Goal: Information Seeking & Learning: Find specific fact

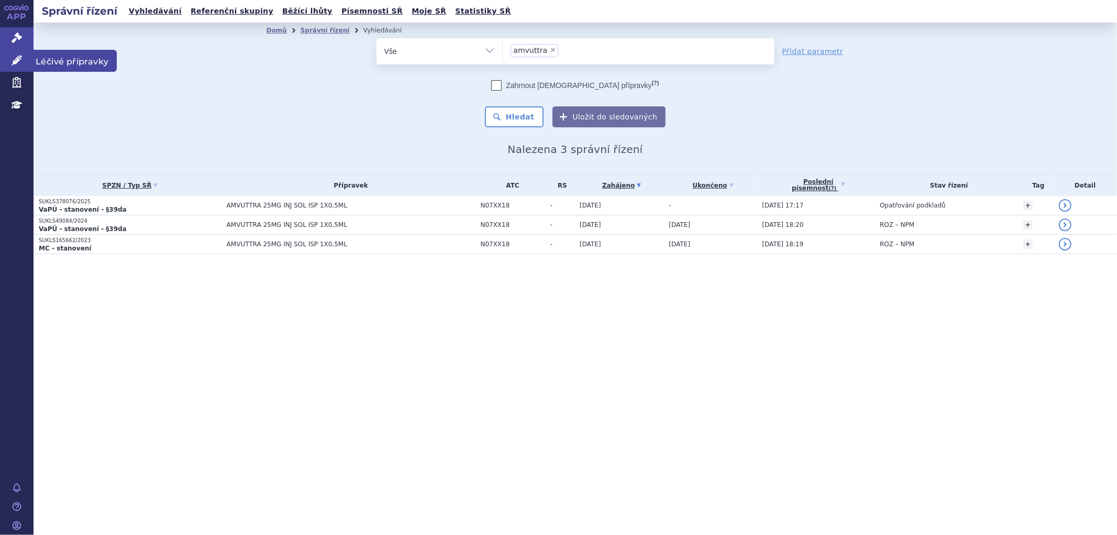
click at [25, 59] on link "Léčivé přípravky" at bounding box center [17, 61] width 34 height 22
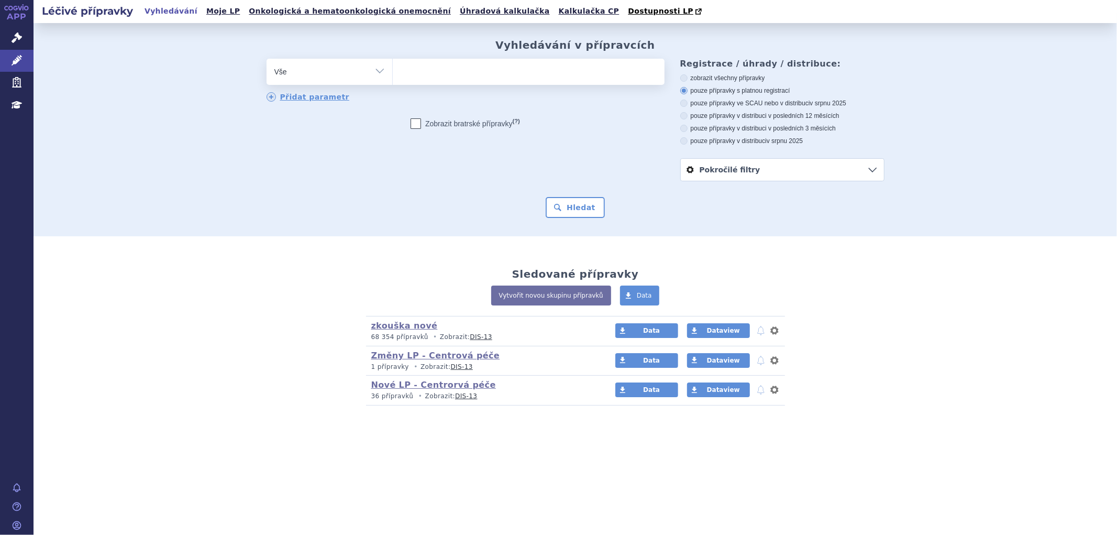
click at [531, 74] on ul at bounding box center [529, 70] width 272 height 22
click at [393, 74] on select at bounding box center [392, 71] width 1 height 26
paste input "0023837"
type input "0023837"
select select "0023837"
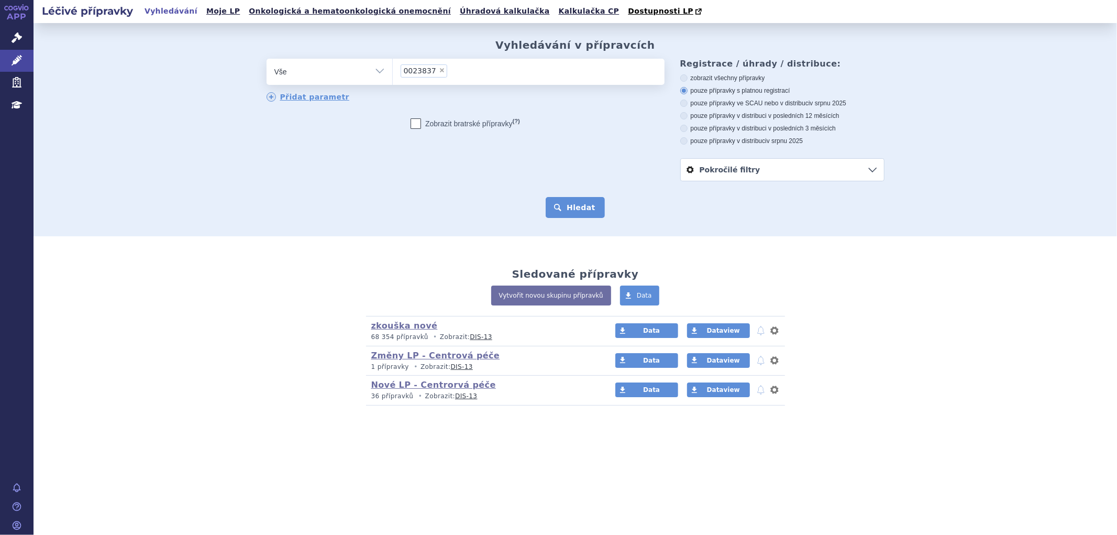
click at [583, 207] on button "Hledat" at bounding box center [575, 207] width 59 height 21
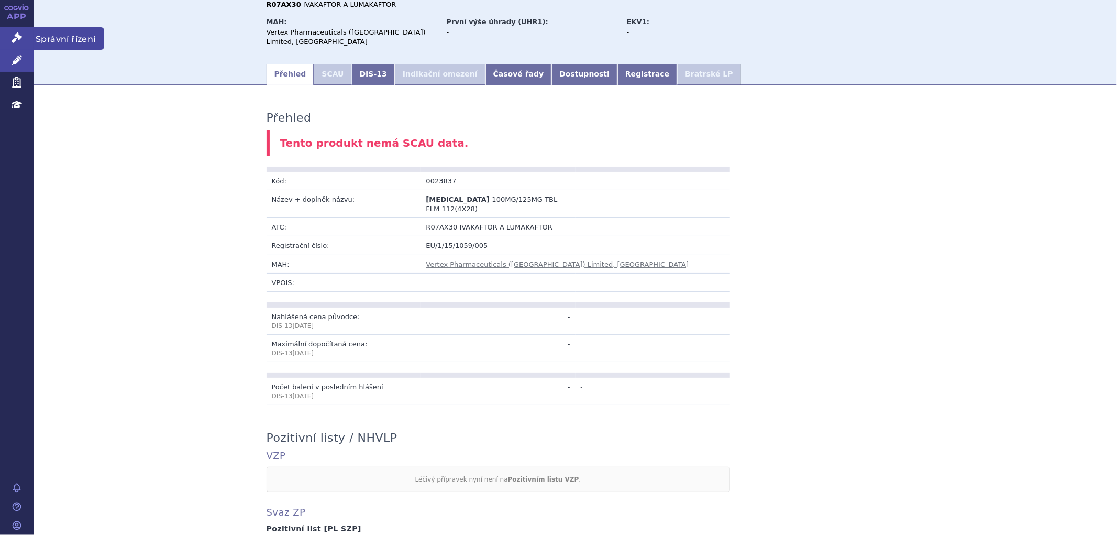
scroll to position [51, 0]
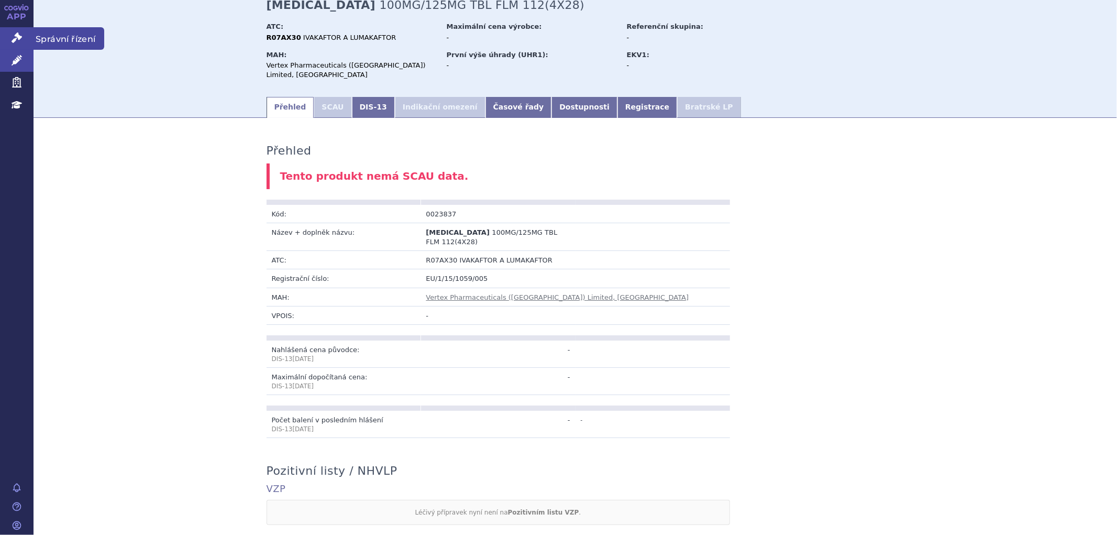
click at [24, 38] on link "Správní řízení" at bounding box center [17, 38] width 34 height 22
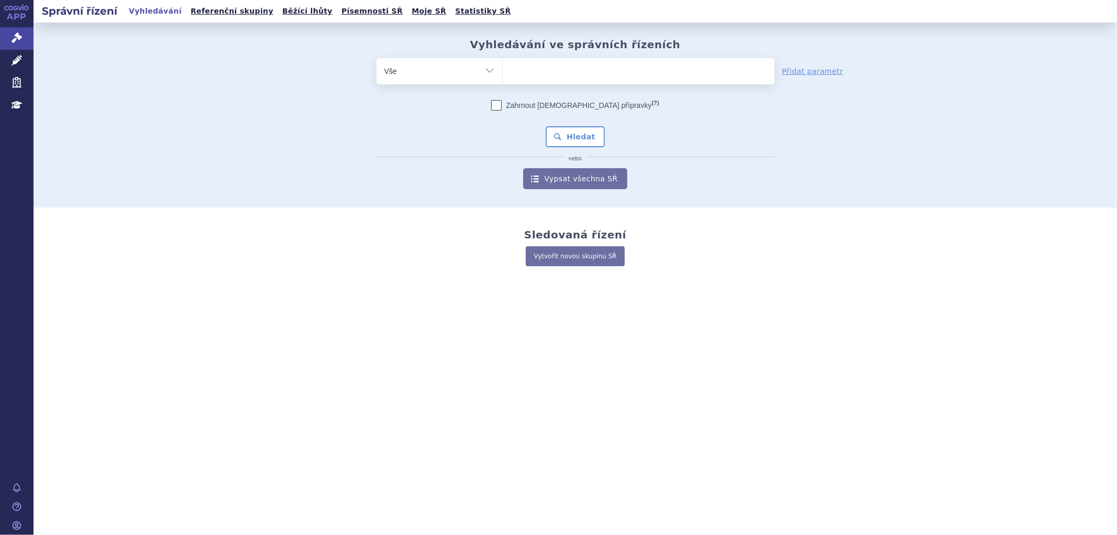
click at [540, 74] on ul at bounding box center [639, 69] width 272 height 22
click at [503, 74] on select at bounding box center [502, 71] width 1 height 26
click at [525, 70] on ul at bounding box center [639, 69] width 272 height 22
click at [503, 70] on select at bounding box center [502, 71] width 1 height 26
paste input "0221359"
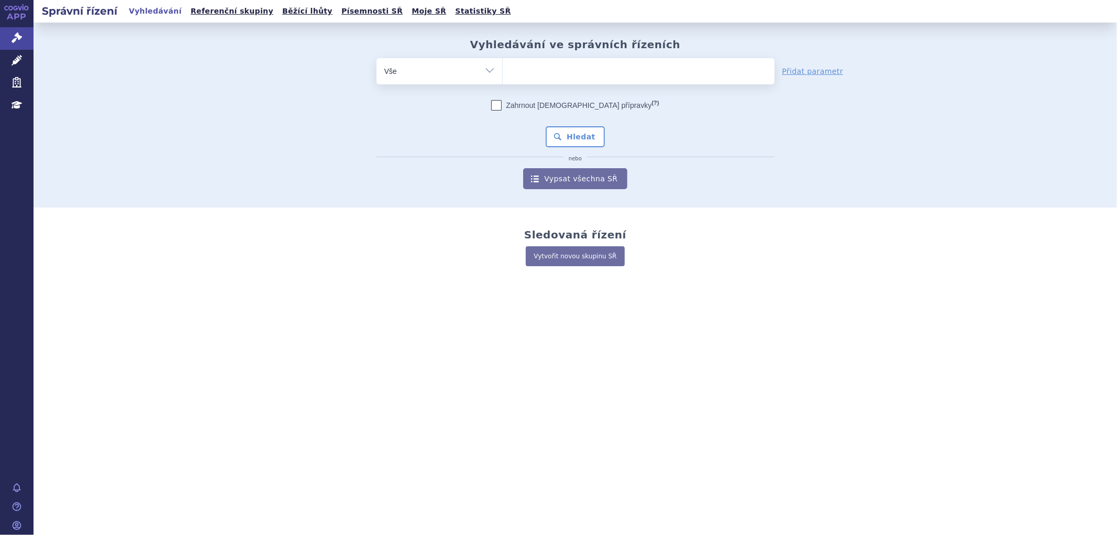
type input "0221359"
select select "0221359"
click at [580, 131] on button "Hledat" at bounding box center [575, 136] width 59 height 21
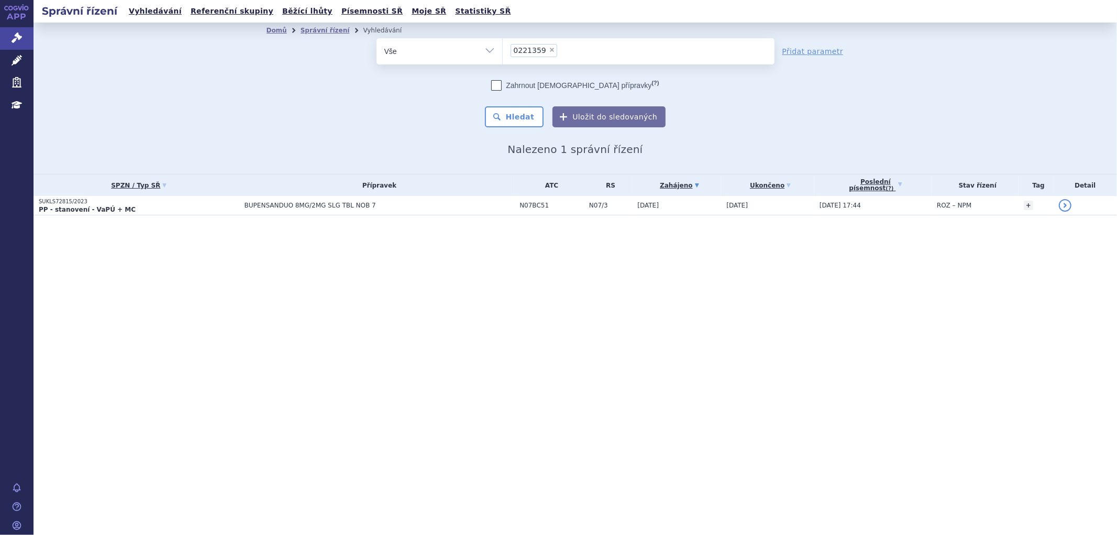
click at [387, 207] on span "BUPENSANDUO 8MG/2MG SLG TBL NOB 7" at bounding box center [376, 205] width 262 height 7
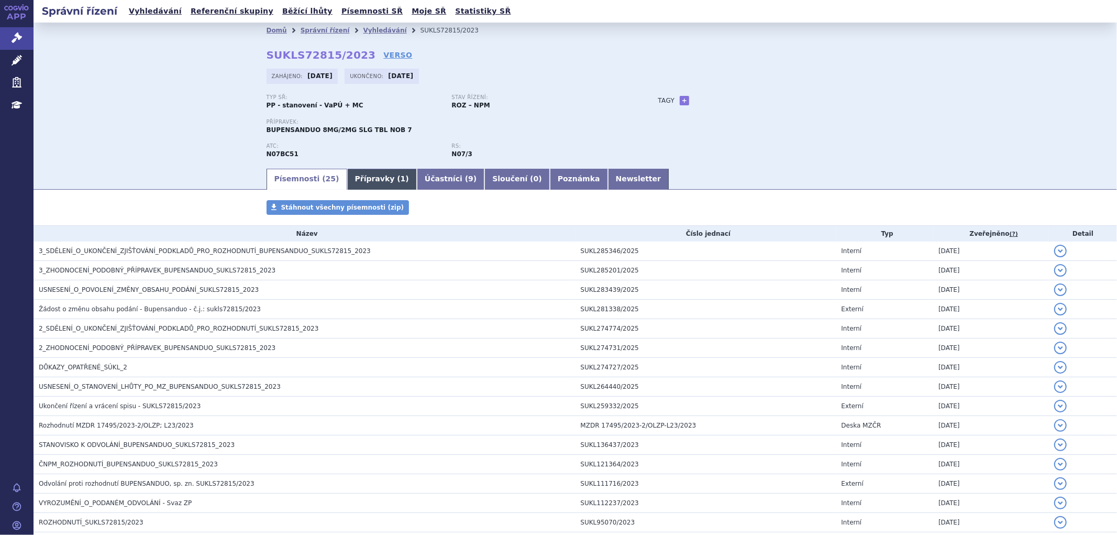
click at [359, 180] on link "Přípravky ( 1 )" at bounding box center [382, 179] width 70 height 21
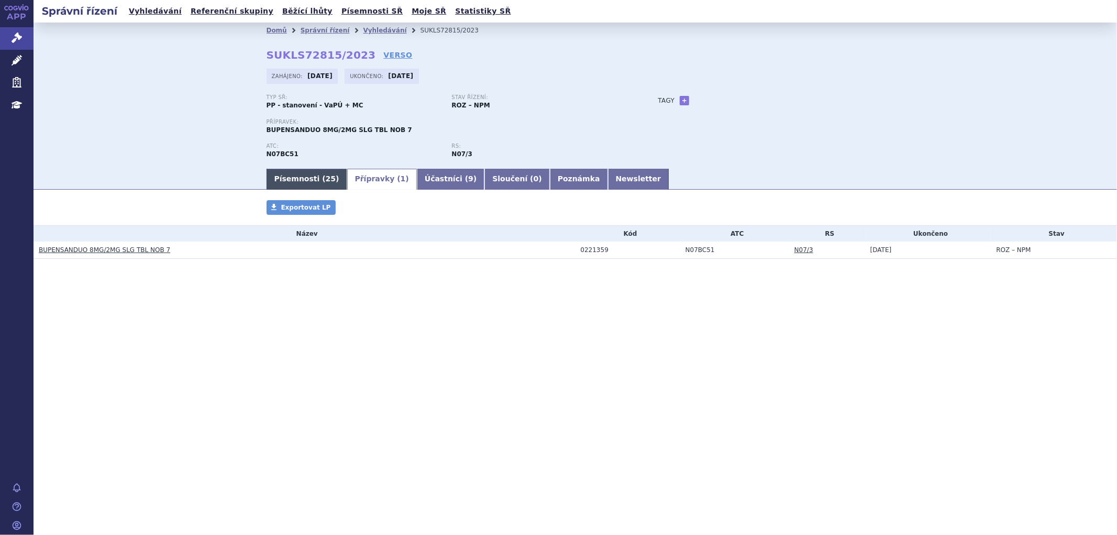
click at [309, 181] on link "Písemnosti ( 25 )" at bounding box center [307, 179] width 81 height 21
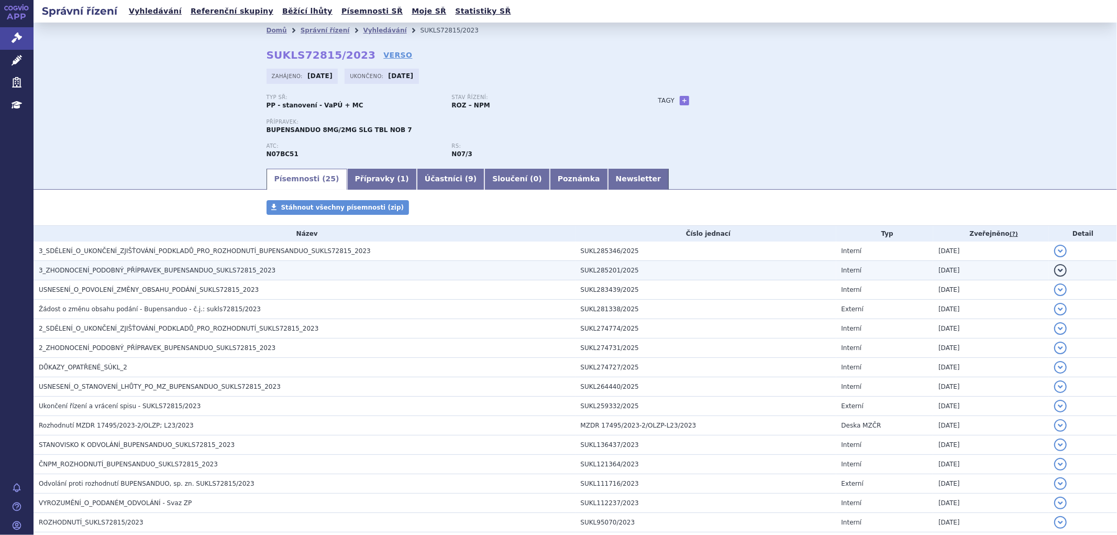
click at [239, 269] on span "3_ZHODNOCENÍ_PODOBNÝ_PŘÍPRAVEK_BUPENSANDUO_SUKLS72815_2023" at bounding box center [157, 270] width 237 height 7
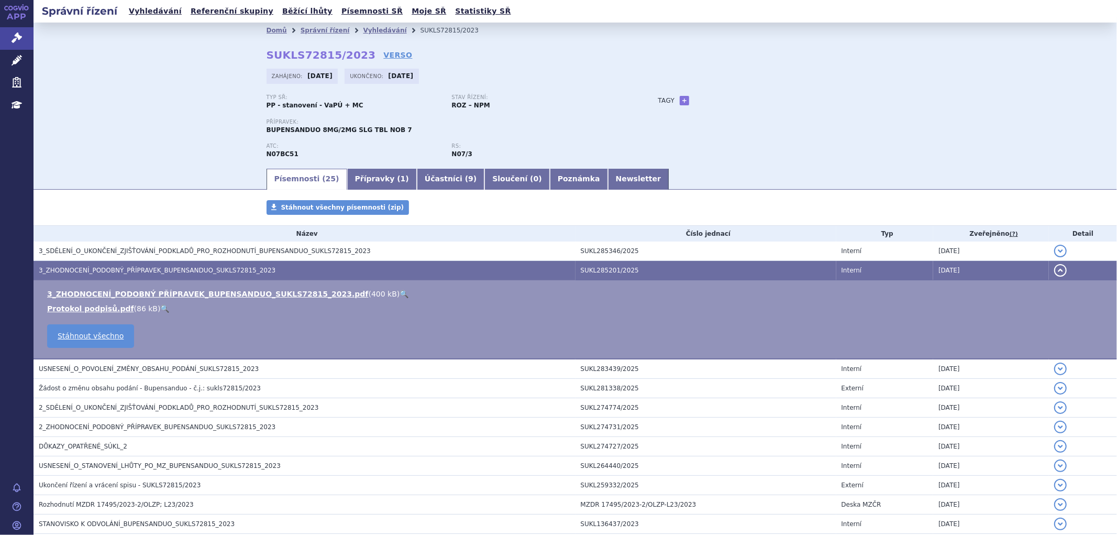
click at [224, 288] on td "3_ZHODNOCENÍ_PODOBNÝ PŘÍPRAVEK_BUPENSANDUO_SUKLS72815_2023.pdf ( 400 kB ) 🔍 Pro…" at bounding box center [576, 319] width 1084 height 79
click at [225, 292] on link "3_ZHODNOCENÍ_PODOBNÝ PŘÍPRAVEK_BUPENSANDUO_SUKLS72815_2023.pdf" at bounding box center [208, 294] width 322 height 8
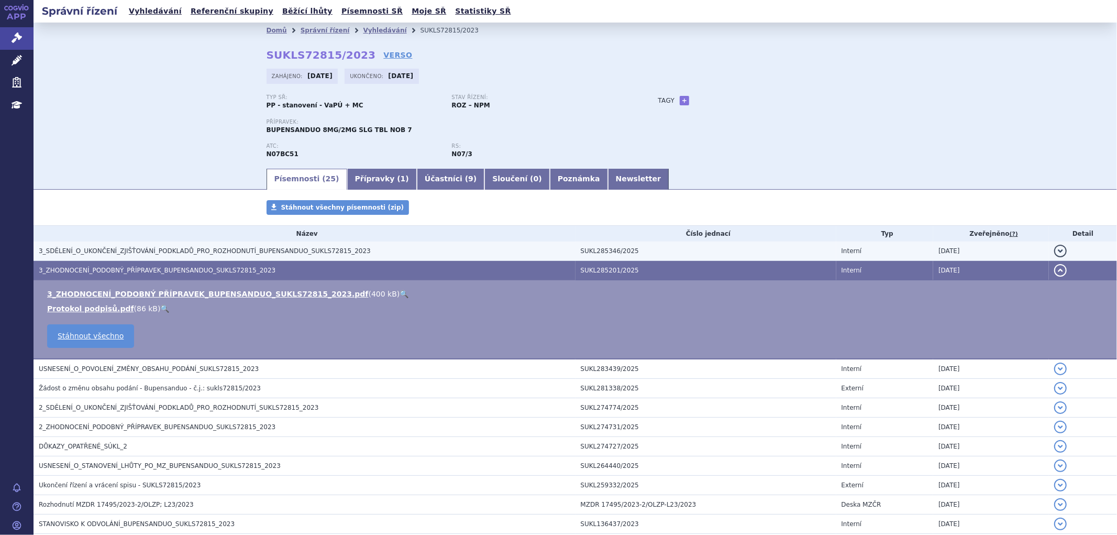
click at [217, 249] on span "3_SDĚLENÍ_O_UKONČENÍ_ZJIŠŤOVÁNÍ_PODKLADŮ_PRO_ROZHODNUTÍ_BUPENSANDUO_SUKLS72815_…" at bounding box center [205, 250] width 332 height 7
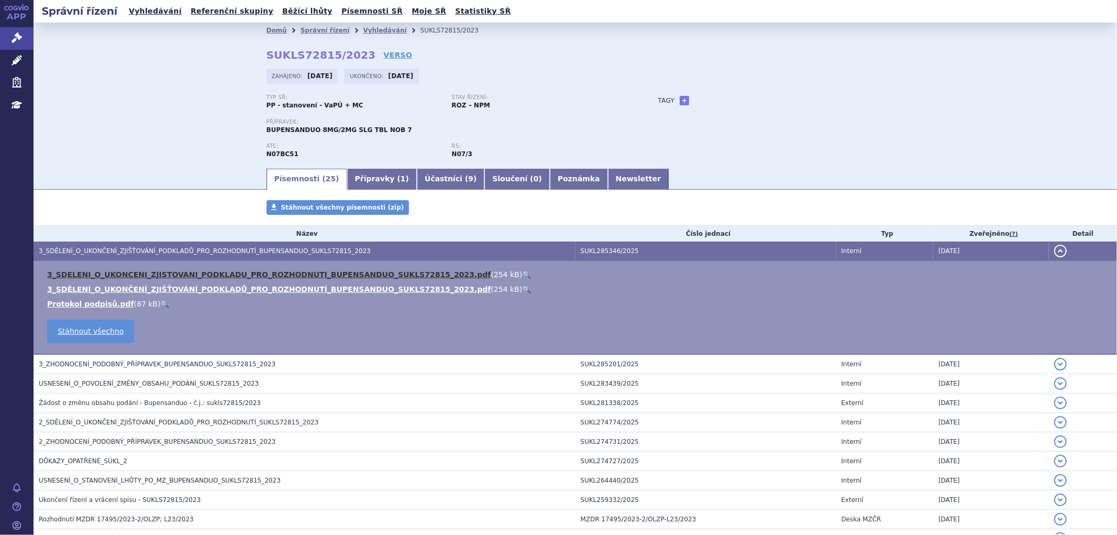
click at [232, 275] on link "3_SDELENI_O_UKONCENI_ZJISTOVANI_PODKLADU_PRO_ROZHODNUTI_BUPENSANDUO_SUKLS72815_…" at bounding box center [269, 274] width 444 height 8
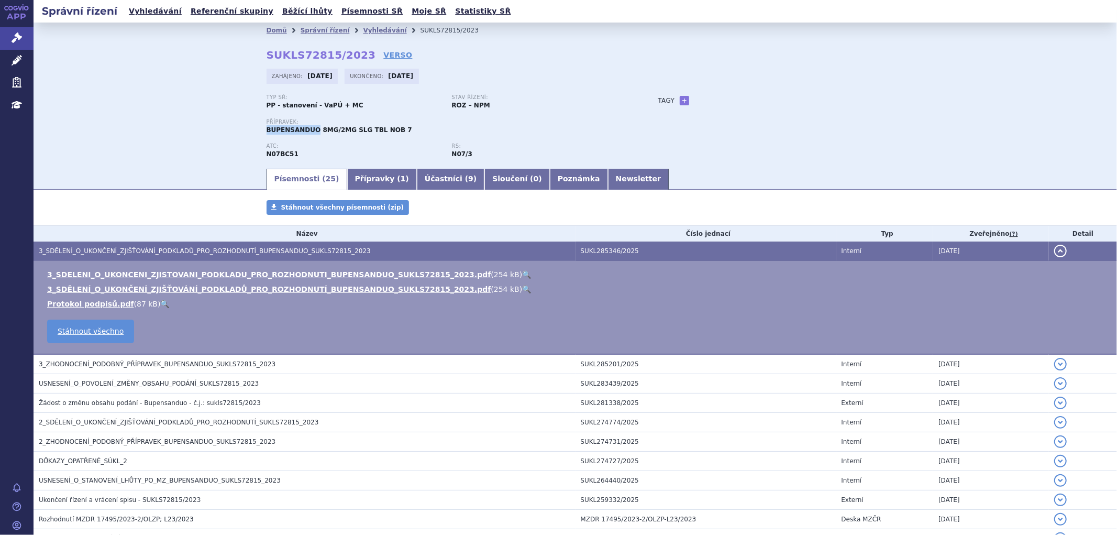
drag, startPoint x: 263, startPoint y: 131, endPoint x: 310, endPoint y: 131, distance: 47.1
click at [310, 131] on span "BUPENSANDUO 8MG/2MG SLG TBL NOB 7" at bounding box center [340, 129] width 146 height 7
click at [712, 66] on div "Domů Správní řízení Vyhledávání SUKLS72815/2023 SUKLS72815/2023 VERSO [GEOGRAPH…" at bounding box center [576, 102] width 660 height 129
